Goal: Information Seeking & Learning: Compare options

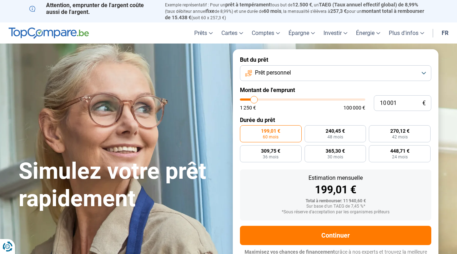
click at [365, 76] on button "Prêt personnel" at bounding box center [335, 73] width 191 height 16
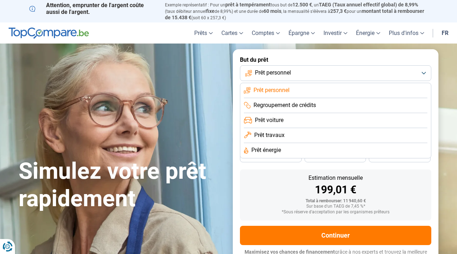
click at [323, 143] on li "Prêt travaux" at bounding box center [335, 150] width 183 height 15
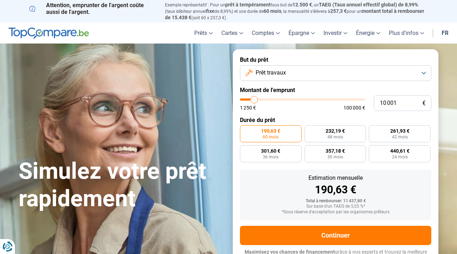
scroll to position [9, 0]
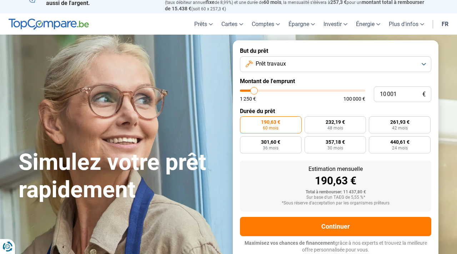
type input "10 500"
type input "10500"
type input "11 000"
type input "11000"
type input "11 750"
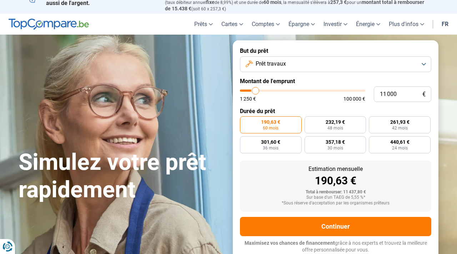
type input "11750"
type input "12 750"
type input "12750"
type input "13 500"
type input "13500"
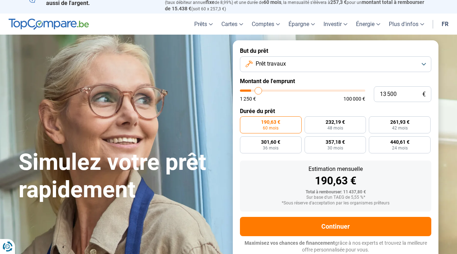
type input "14 250"
type input "14250"
type input "15 000"
type input "15000"
type input "15 750"
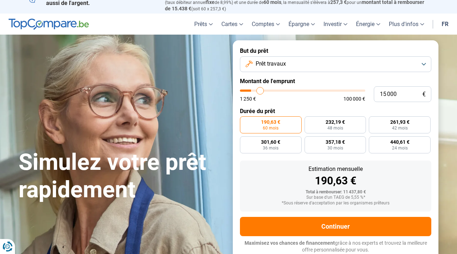
type input "15750"
type input "16 750"
type input "16750"
type input "17 500"
type input "17500"
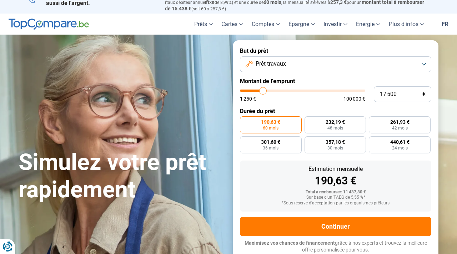
type input "18 000"
type input "18000"
type input "18 500"
type input "18500"
type input "18 750"
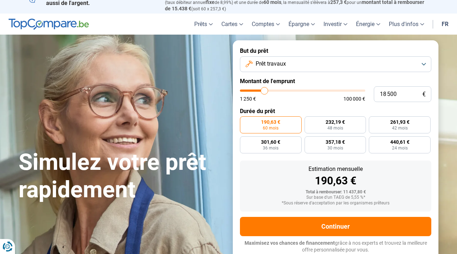
type input "18750"
type input "19 250"
type input "19250"
type input "19 500"
type input "19500"
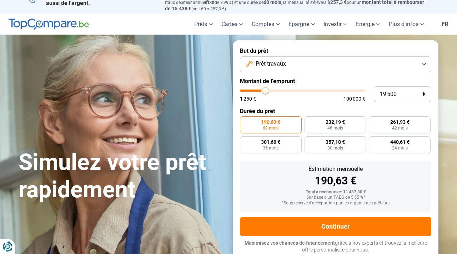
type input "20 000"
type input "20000"
type input "20 500"
type input "20500"
type input "20 750"
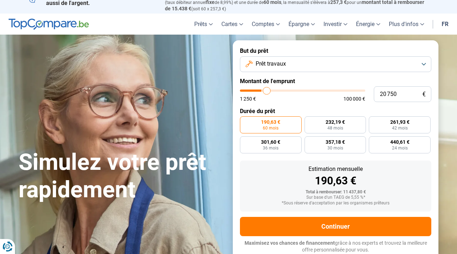
type input "20750"
type input "21 250"
type input "21250"
type input "21 500"
type input "21500"
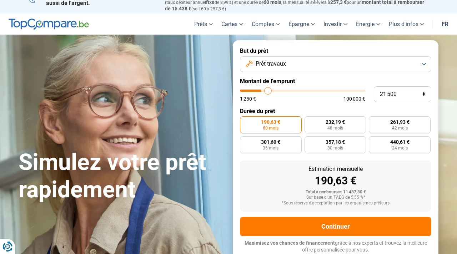
type input "21 750"
type input "21750"
type input "22 000"
type input "22000"
type input "22 250"
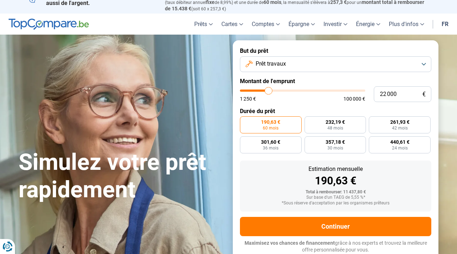
type input "22250"
type input "22 500"
type input "22500"
type input "22 750"
type input "22750"
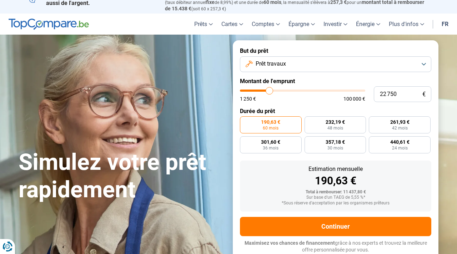
type input "23 000"
type input "23000"
type input "23 500"
type input "23500"
type input "24 500"
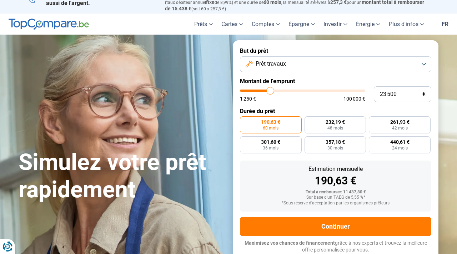
type input "24500"
type input "25 500"
type input "25500"
type input "26 250"
type input "26250"
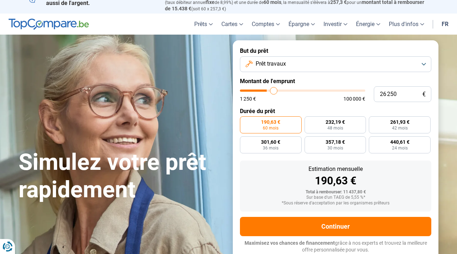
type input "27 000"
type input "27000"
type input "28 000"
type input "28000"
type input "29 000"
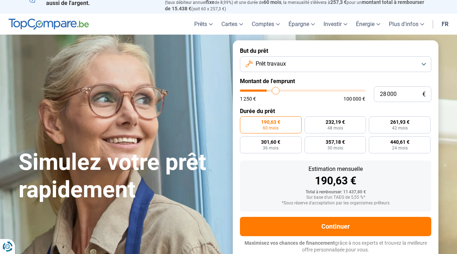
type input "29000"
type input "30 250"
type input "30250"
type input "31 500"
type input "31500"
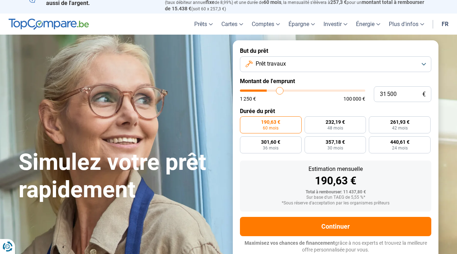
type input "32 750"
type input "32750"
type input "34 000"
type input "34000"
type input "35 250"
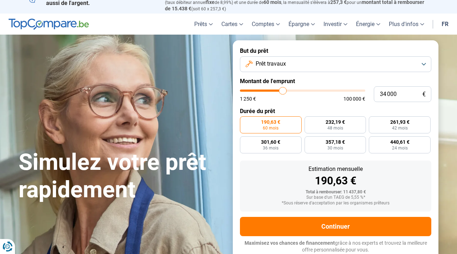
type input "35250"
type input "36 000"
type input "36000"
type input "36 750"
type input "36750"
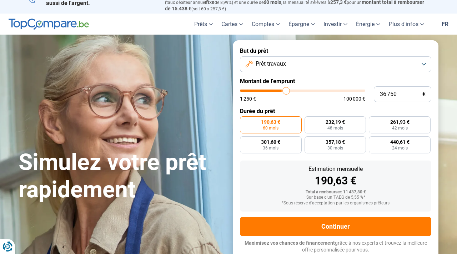
type input "37 500"
type input "37500"
type input "38 250"
type input "38250"
type input "38 750"
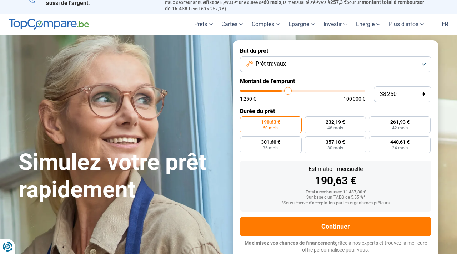
type input "38750"
type input "39 500"
type input "39500"
type input "40 250"
type input "40250"
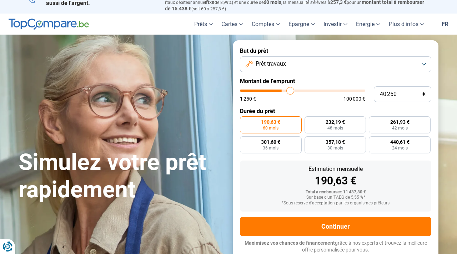
type input "41 000"
type input "41000"
type input "41 500"
type input "41500"
type input "42 000"
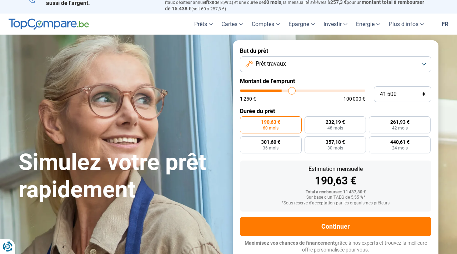
type input "42000"
type input "42 750"
type input "42750"
type input "42 500"
type input "42500"
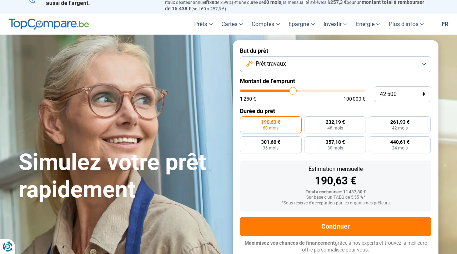
type input "42 250"
type input "42250"
type input "42 000"
type input "42000"
type input "41 750"
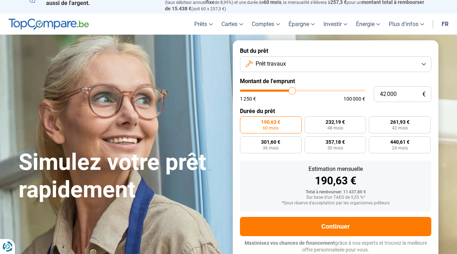
type input "41750"
type input "41 500"
type input "41500"
type input "41 250"
type input "41250"
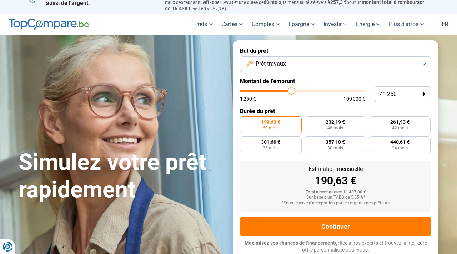
type input "40 750"
type input "40750"
type input "40 500"
type input "40500"
type input "40 000"
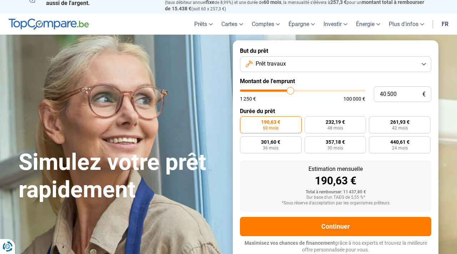
type input "40000"
type input "39 500"
type input "39500"
type input "39 250"
type input "39250"
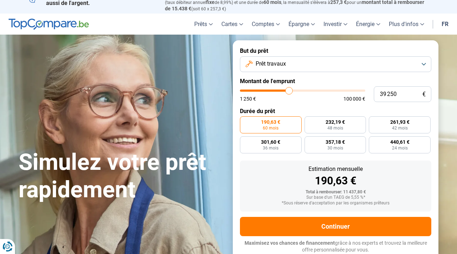
type input "39 000"
type input "39000"
type input "38 750"
type input "38750"
type input "38 500"
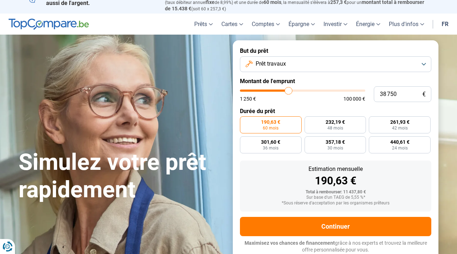
type input "38500"
type input "38 250"
type input "38250"
type input "38 000"
type input "38000"
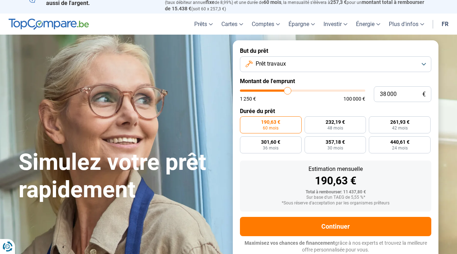
type input "37 750"
type input "37750"
type input "37 500"
type input "37500"
type input "37 250"
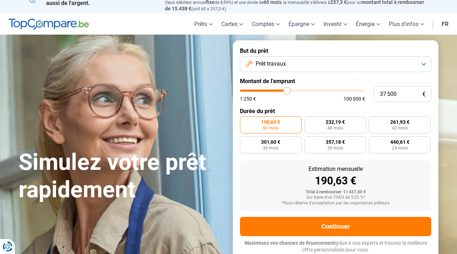
type input "37250"
type input "36 500"
type input "36500"
type input "36 000"
drag, startPoint x: 254, startPoint y: 93, endPoint x: 285, endPoint y: 93, distance: 30.3
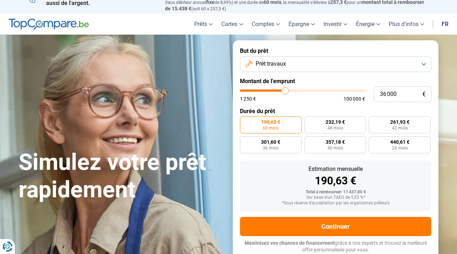
type input "36000"
click at [285, 92] on input "range" at bounding box center [302, 91] width 125 height 2
radio input "false"
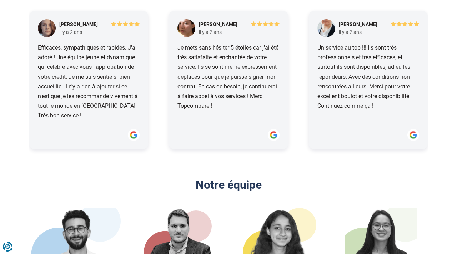
scroll to position [902, 0]
